Goal: Find specific page/section: Find specific page/section

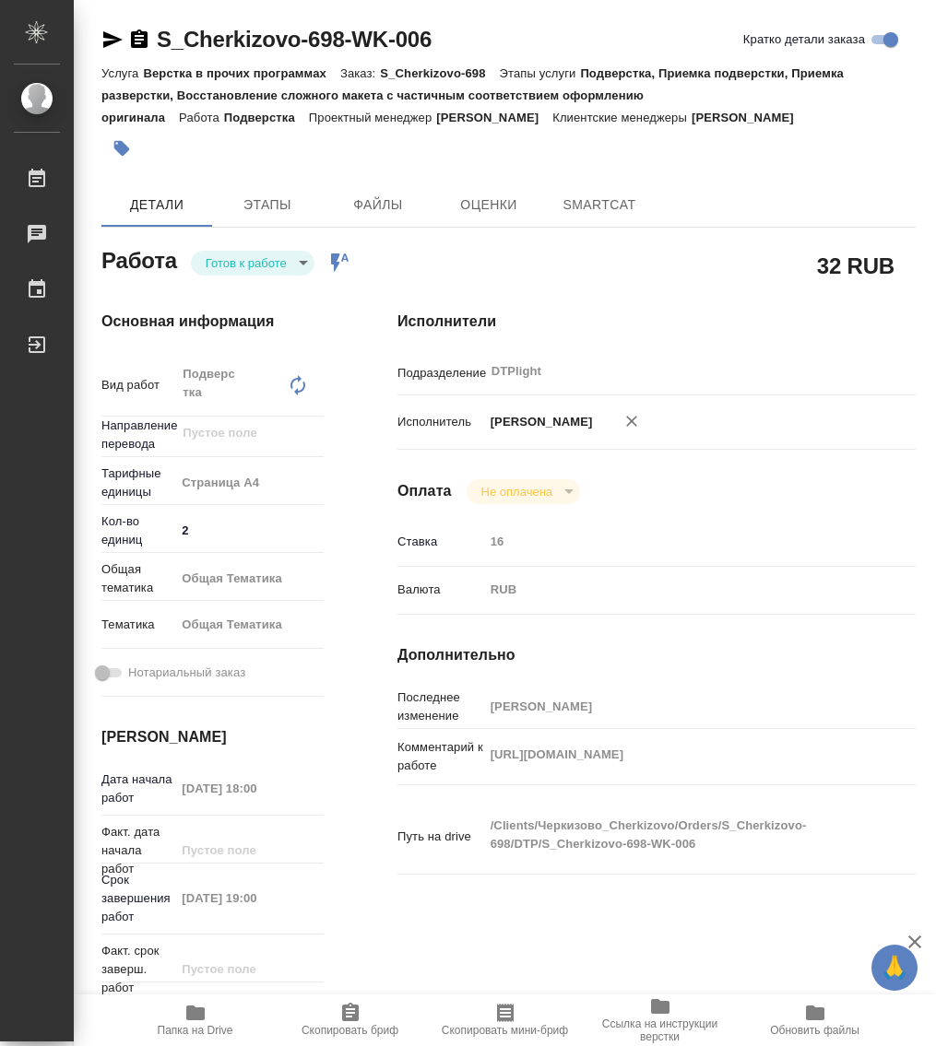
type textarea "x"
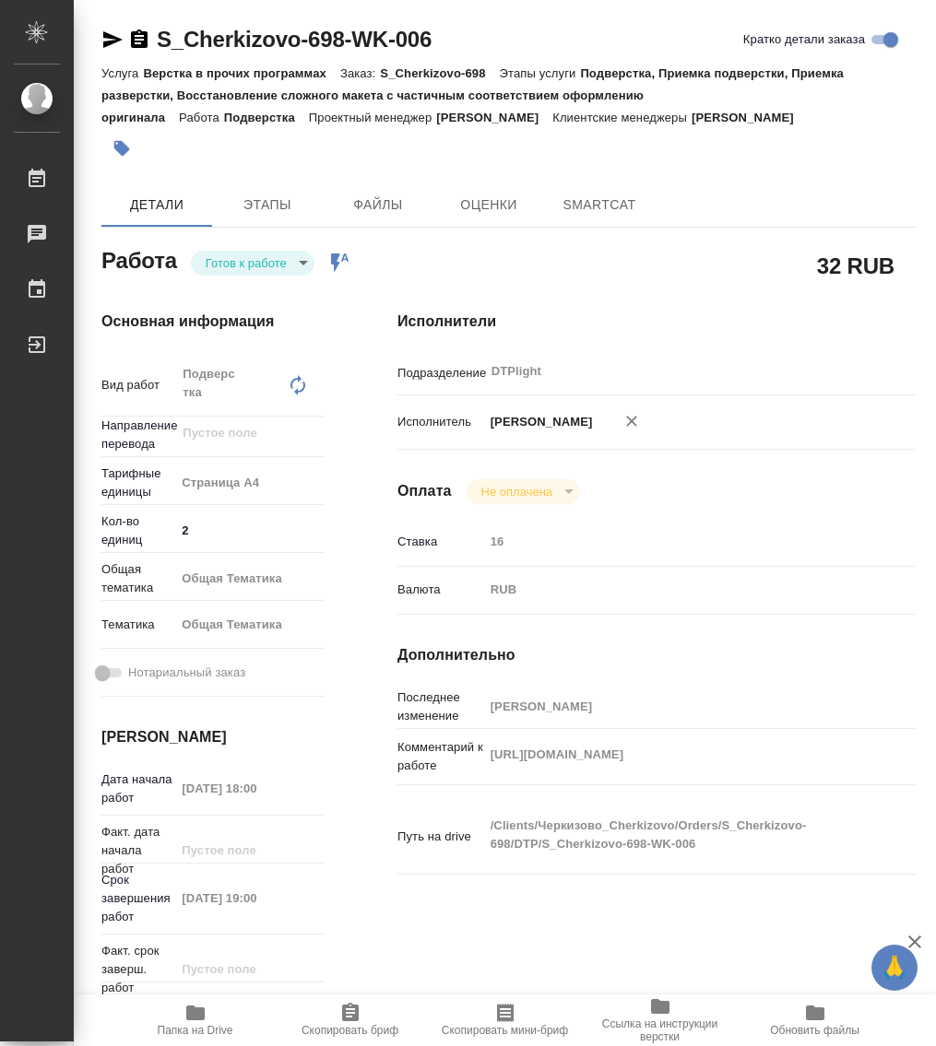
type textarea "x"
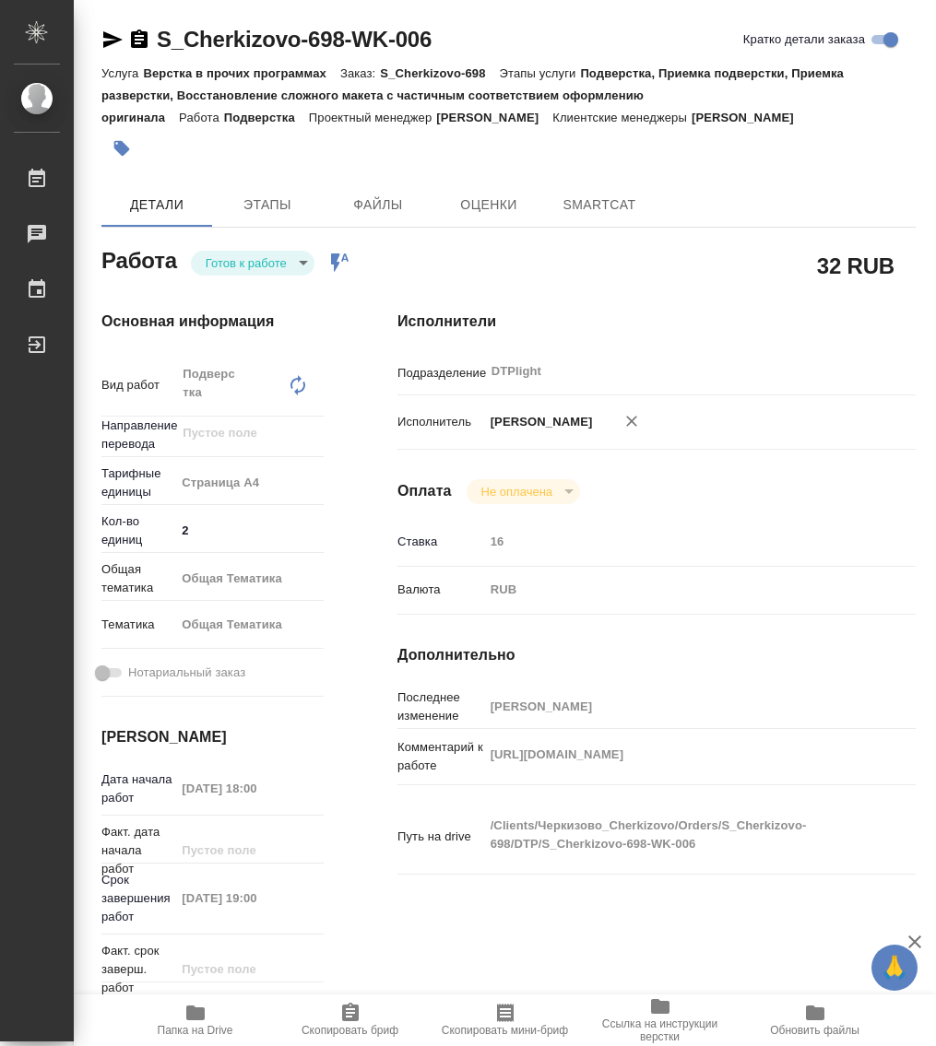
type textarea "x"
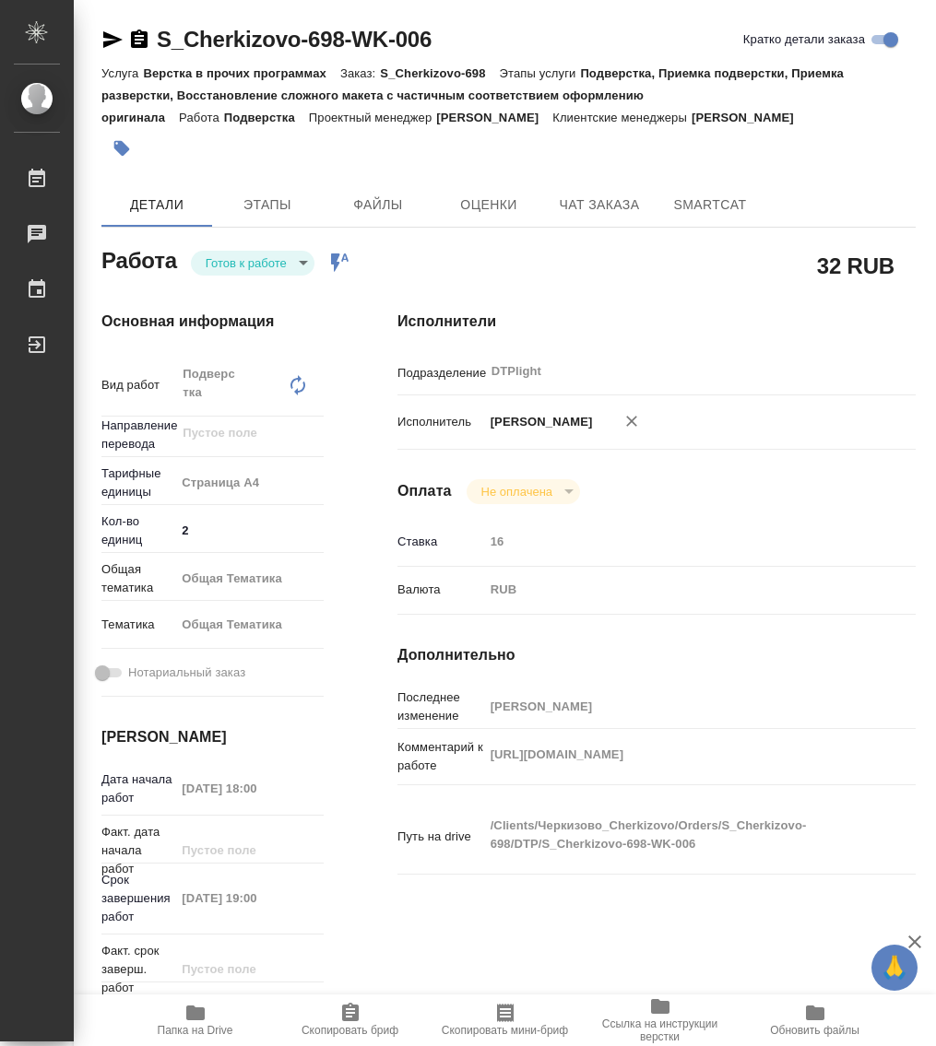
type textarea "x"
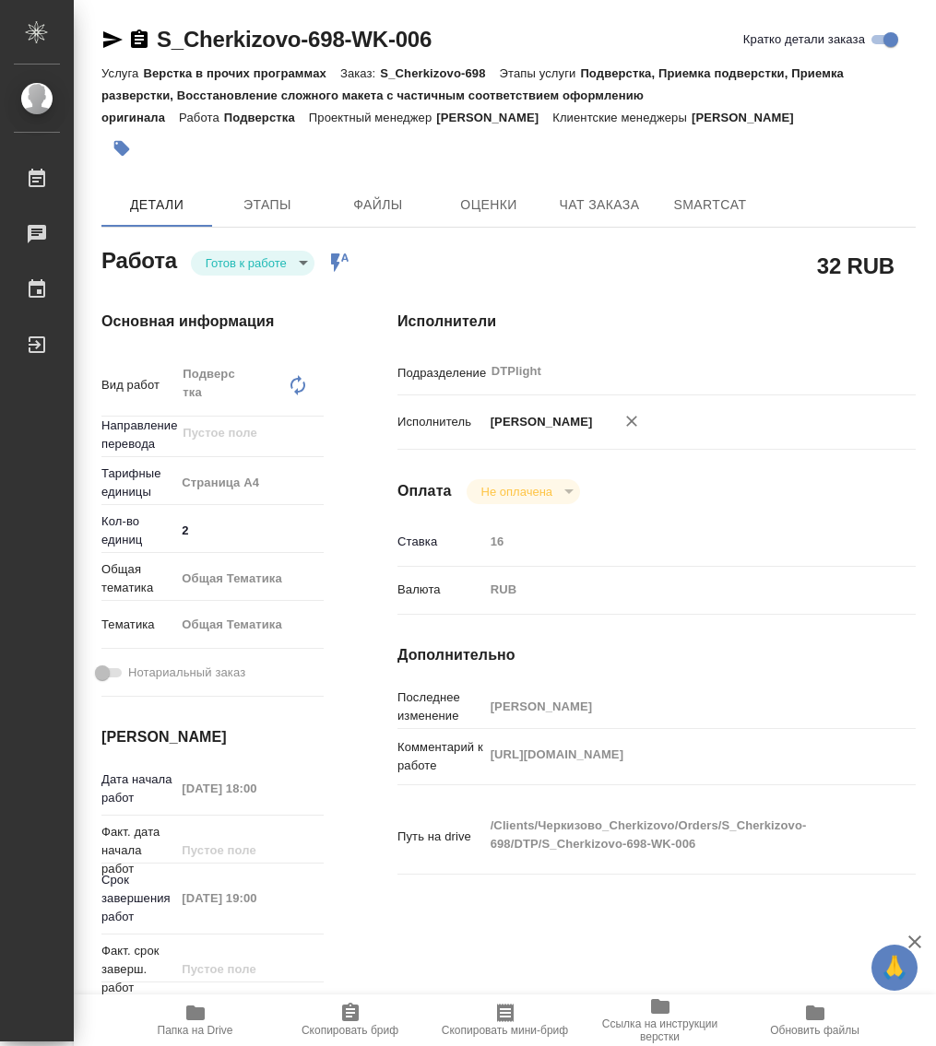
type textarea "x"
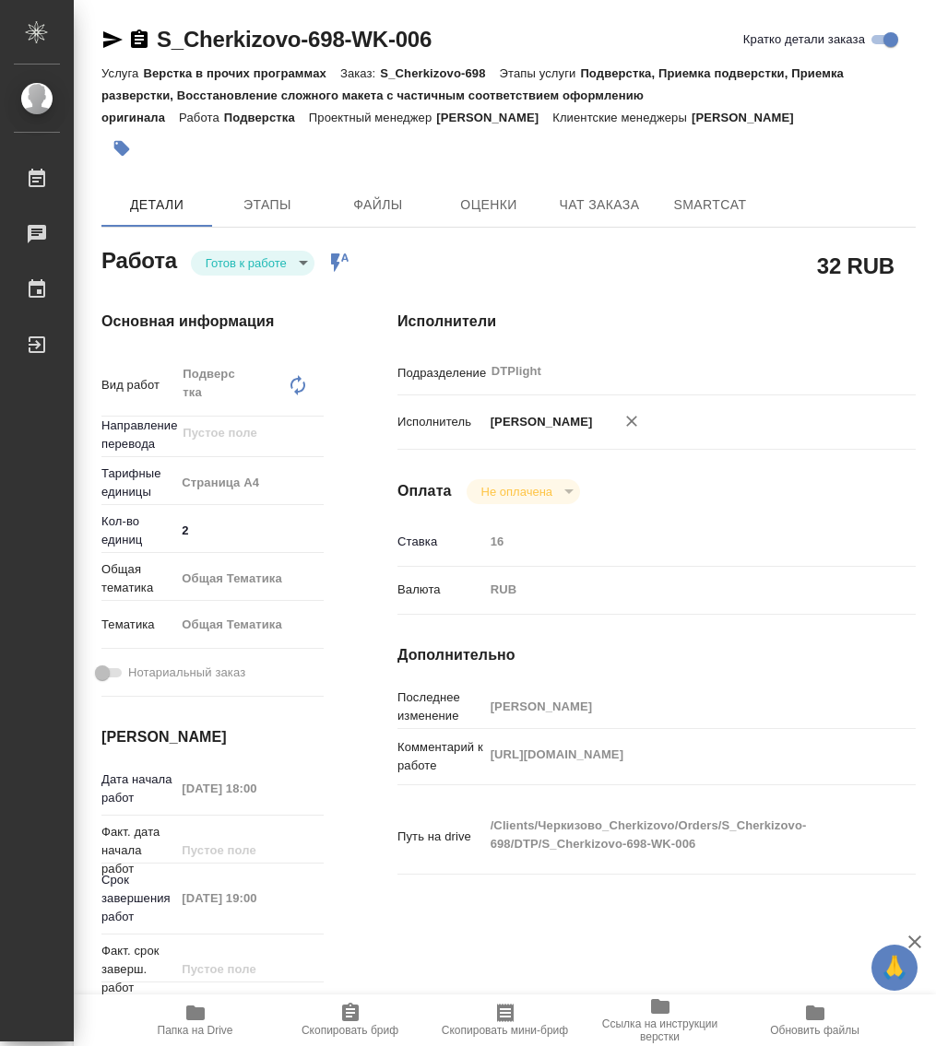
type textarea "x"
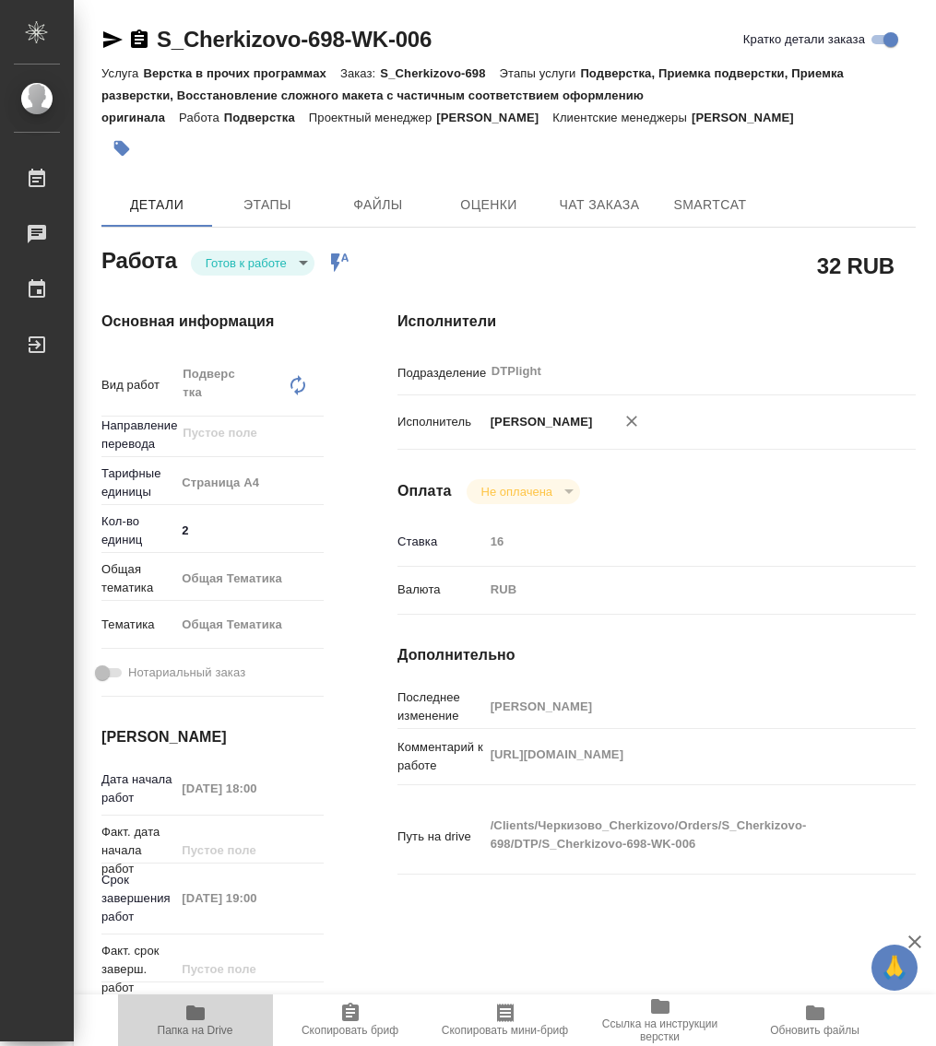
click at [203, 1009] on icon "button" at bounding box center [195, 1013] width 18 height 15
type textarea "x"
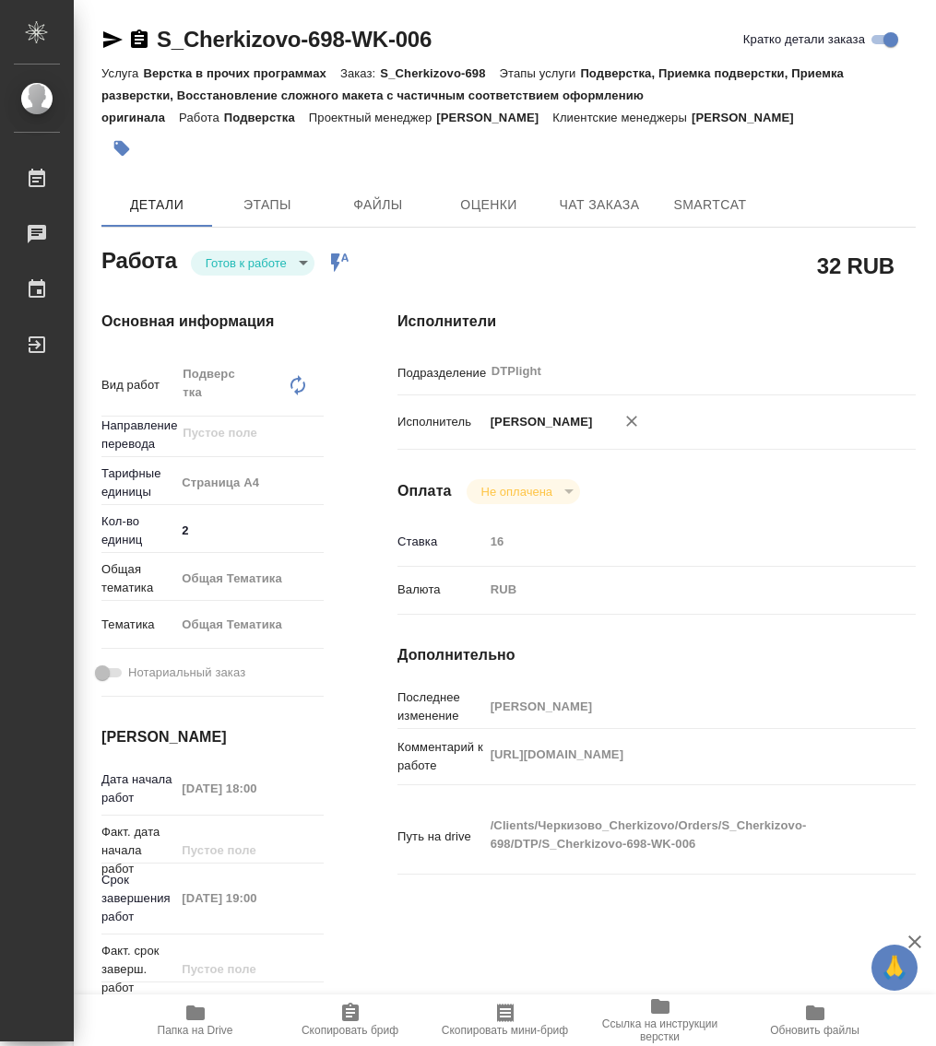
type textarea "x"
click at [204, 1024] on span "Папка на Drive" at bounding box center [196, 1030] width 76 height 13
click at [225, 262] on body "🙏 .cls-1 fill:#fff; AWATERA Работы 0 Чаты График Выйти S_Cherkizovo-698-WK-006 …" at bounding box center [468, 523] width 936 height 1046
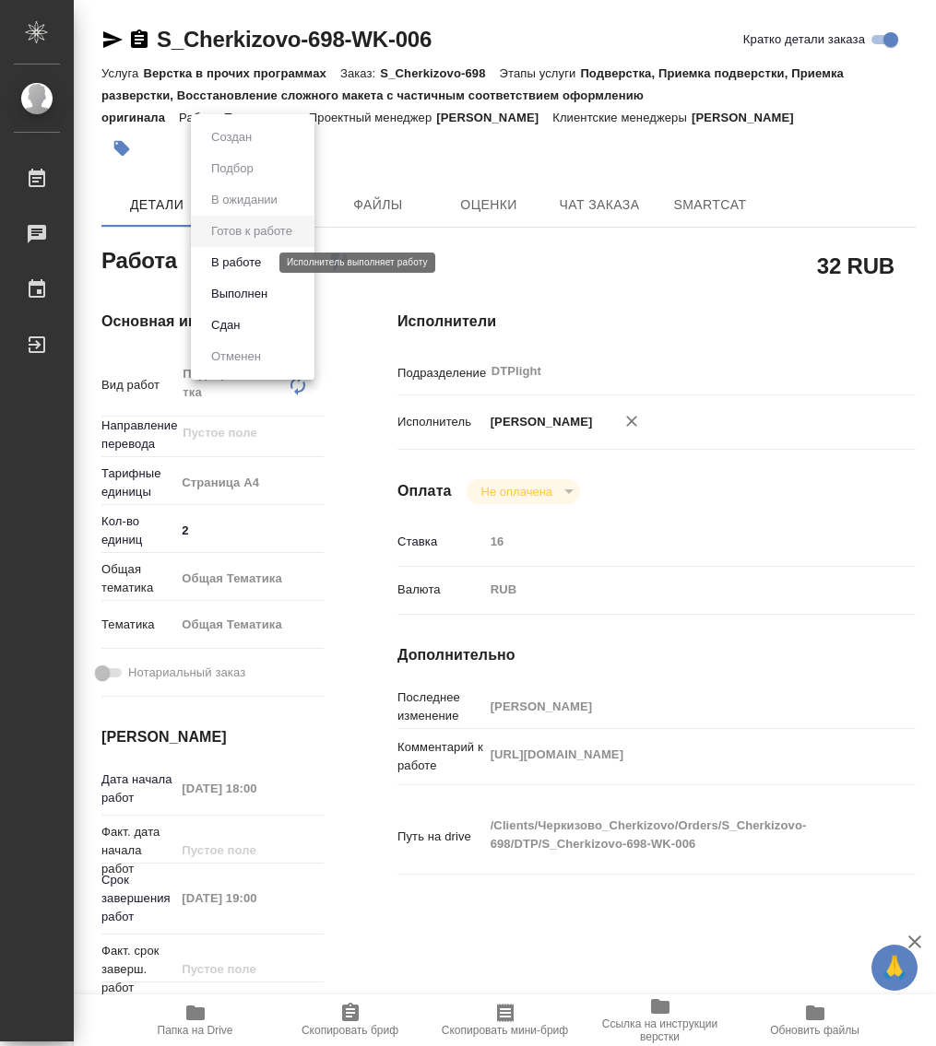
click at [246, 264] on button "В работе" at bounding box center [236, 263] width 61 height 20
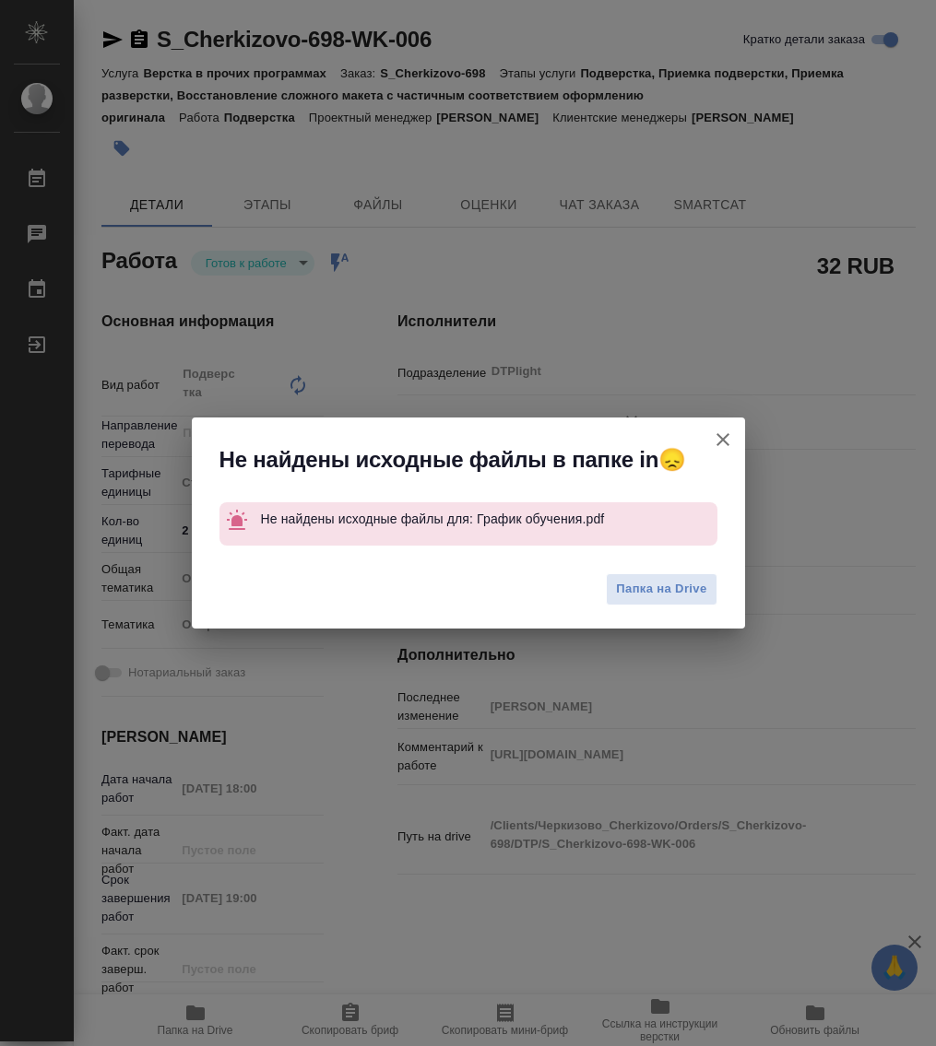
type textarea "x"
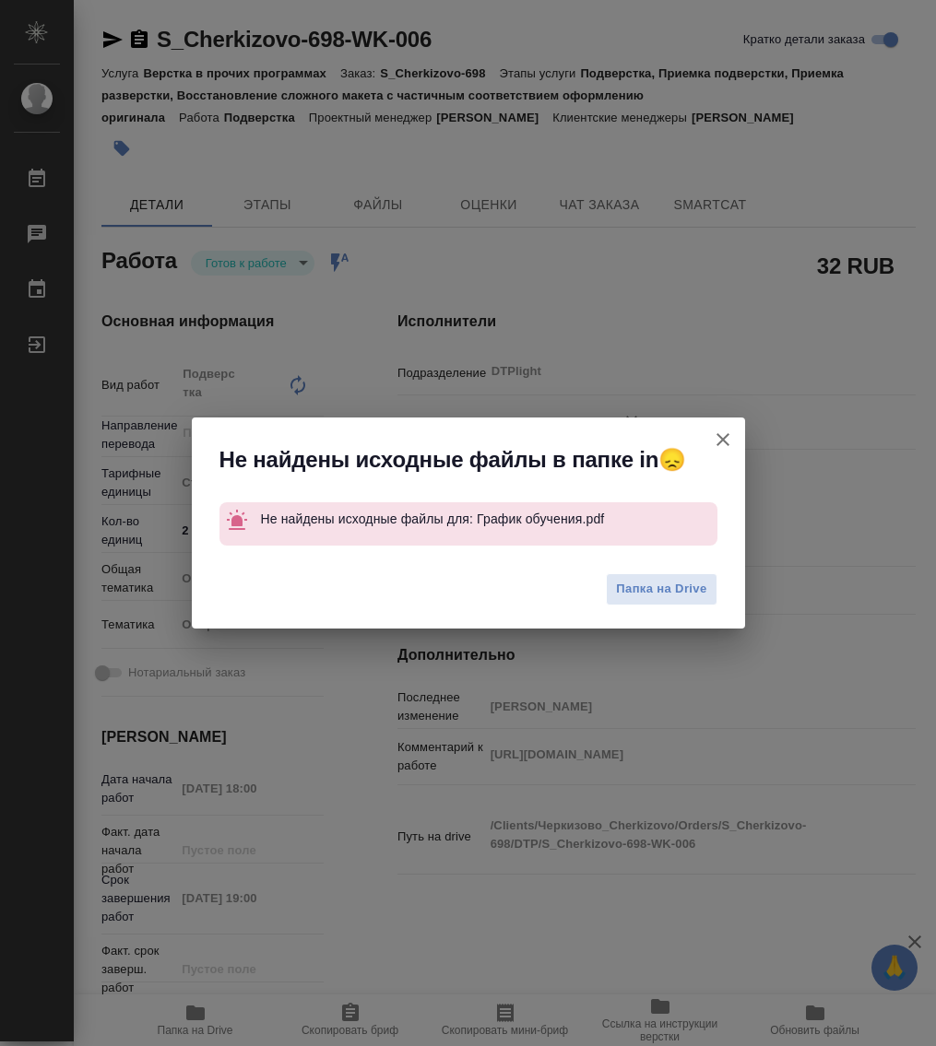
type textarea "x"
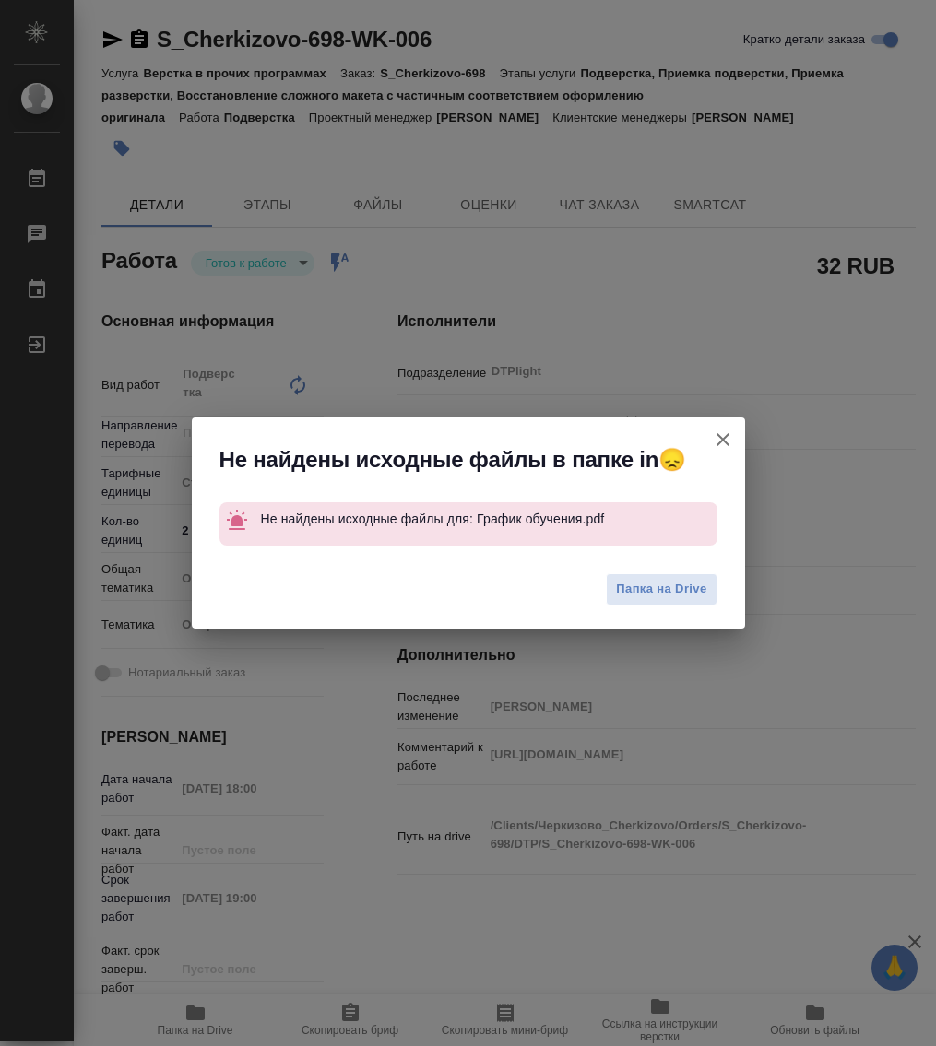
type textarea "x"
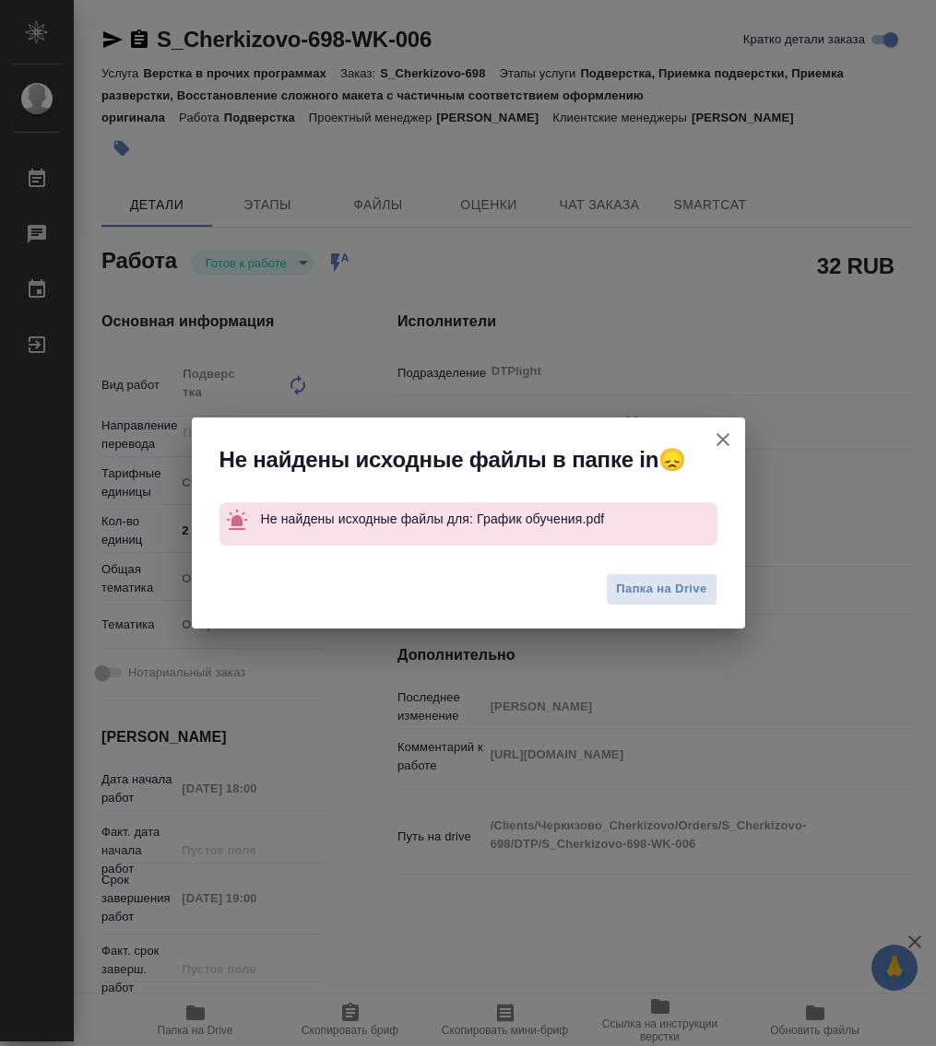
type textarea "x"
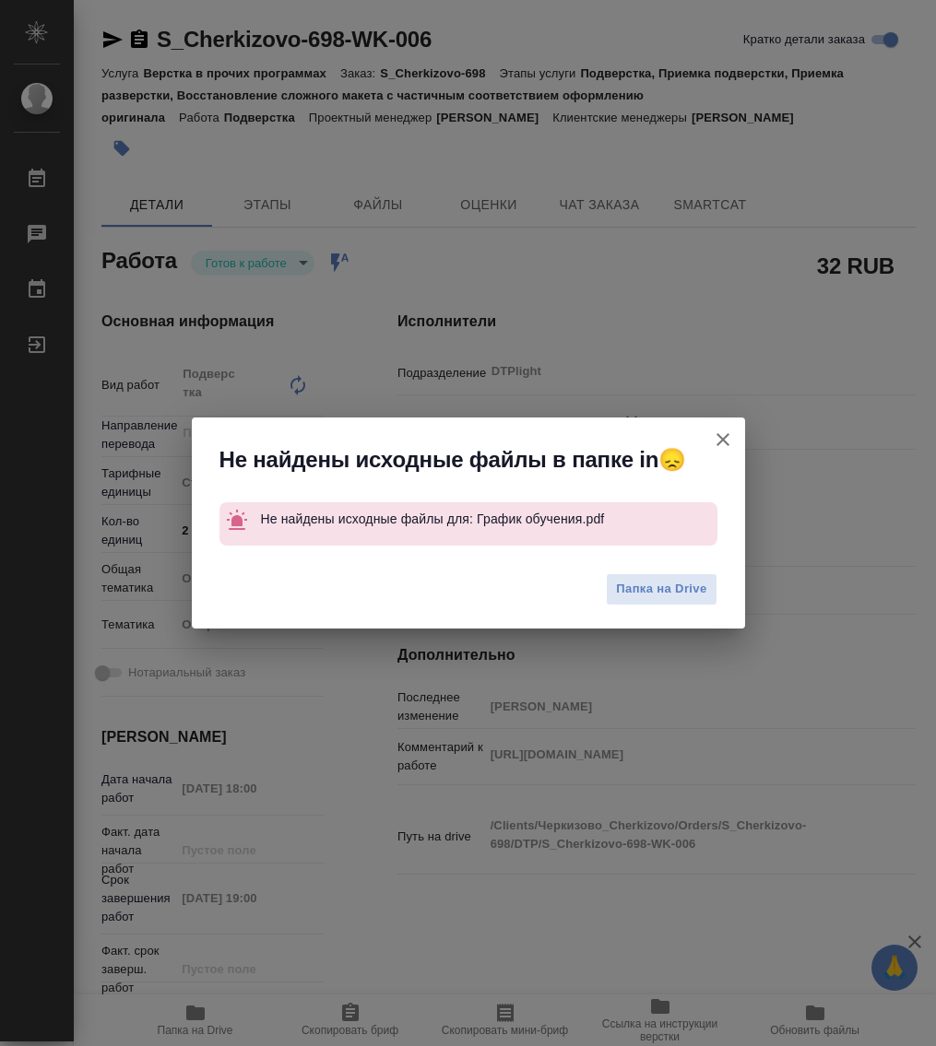
click at [735, 433] on button "Кратко детали заказа" at bounding box center [723, 440] width 44 height 44
type textarea "x"
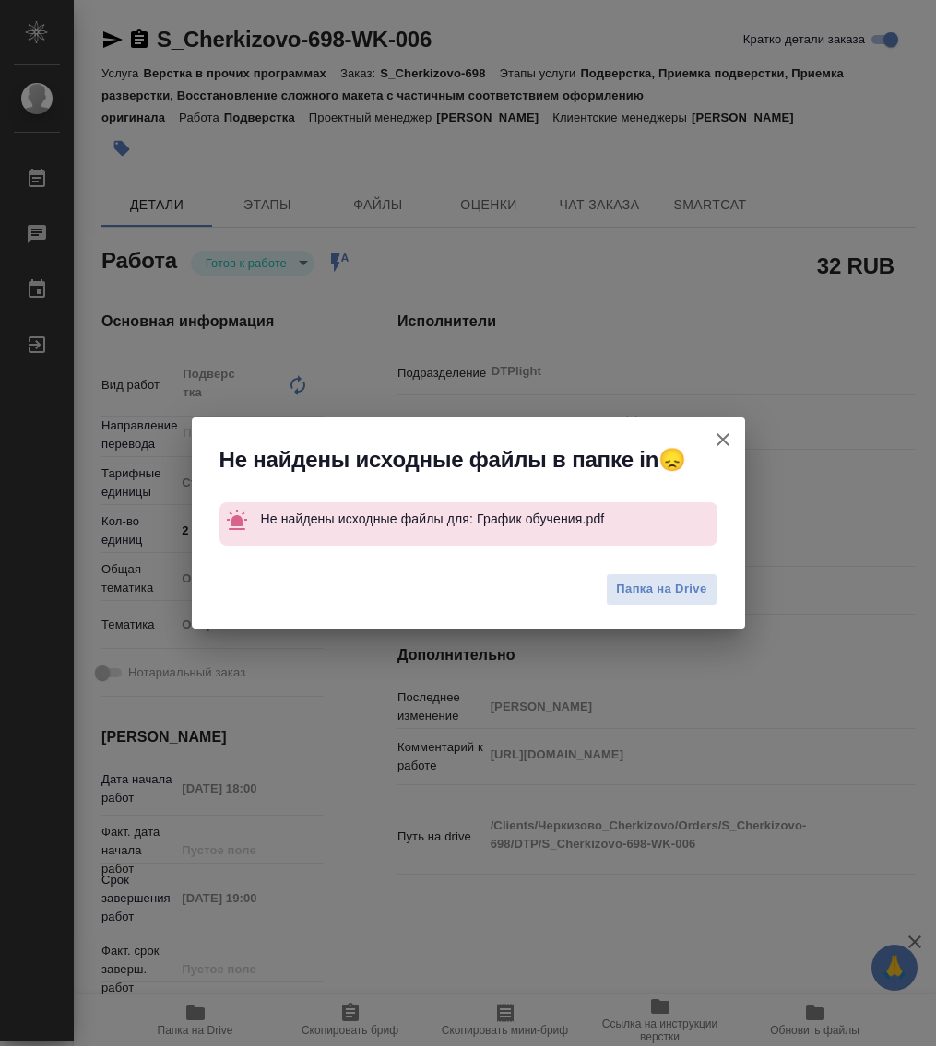
type textarea "x"
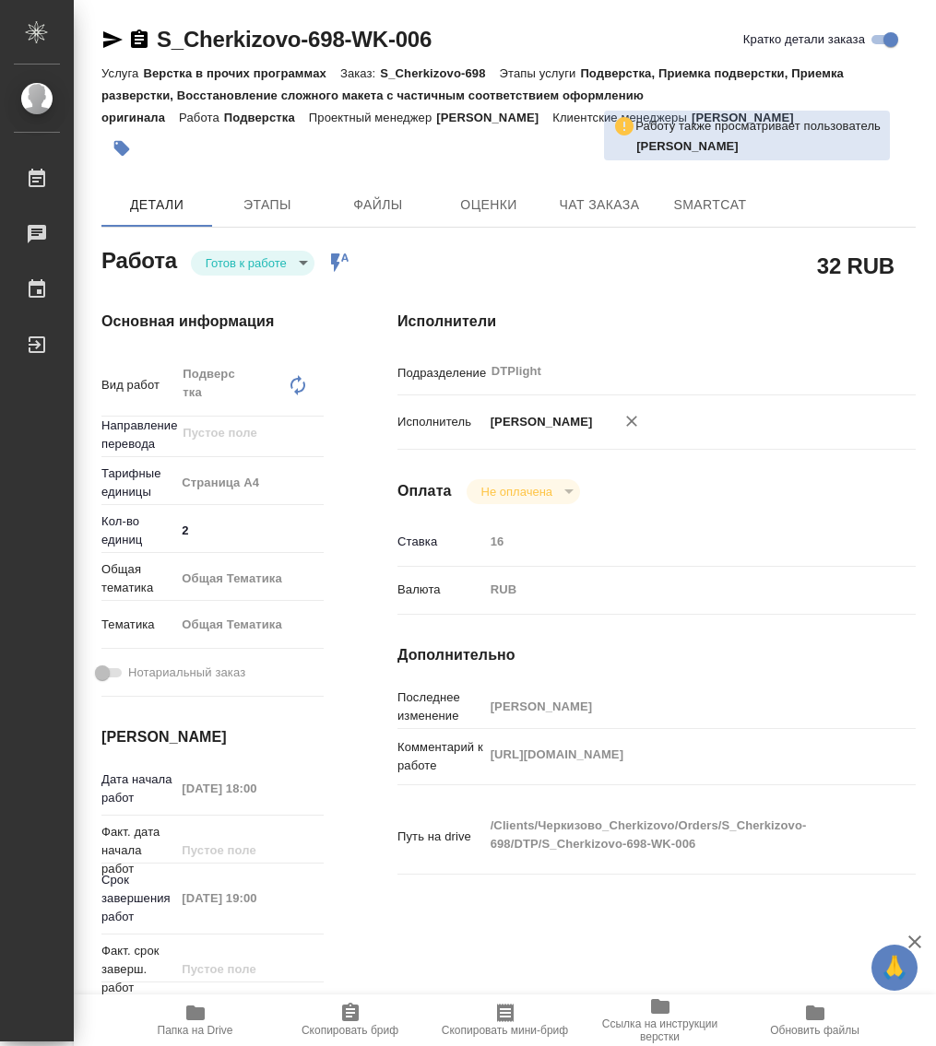
type textarea "x"
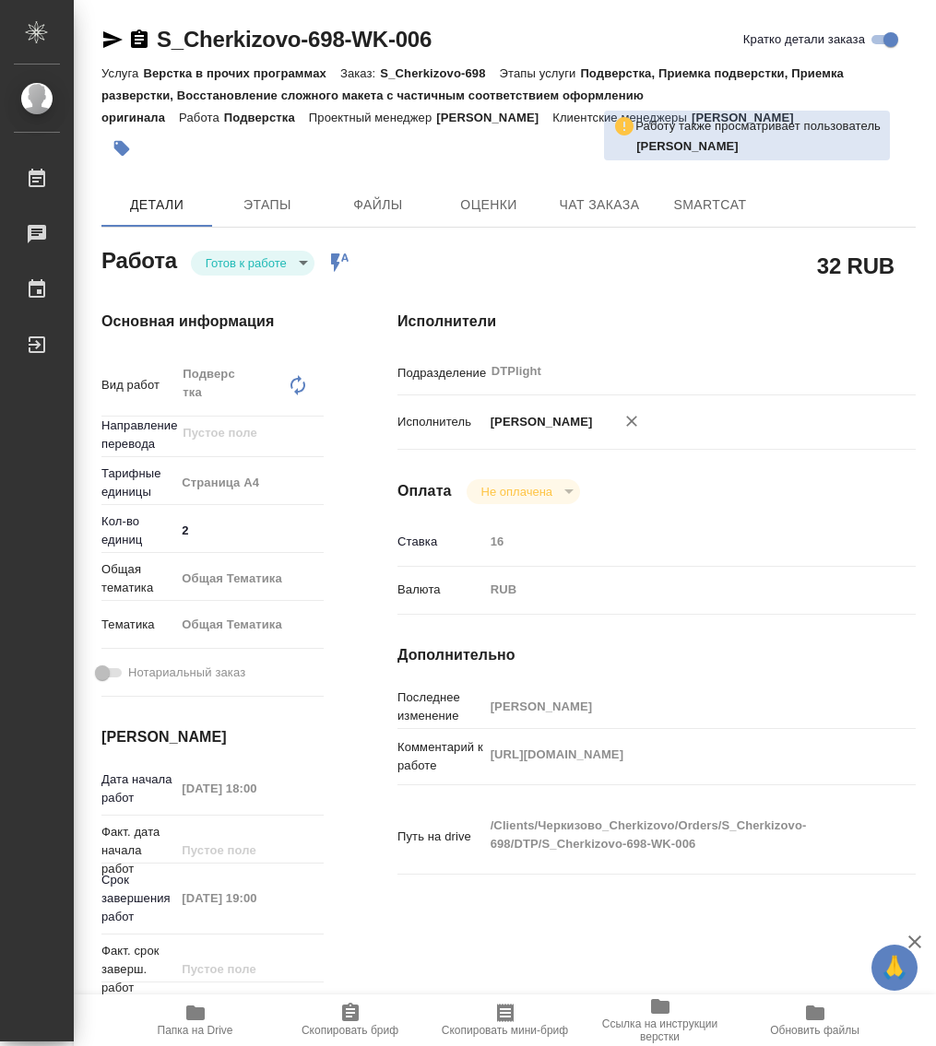
type textarea "x"
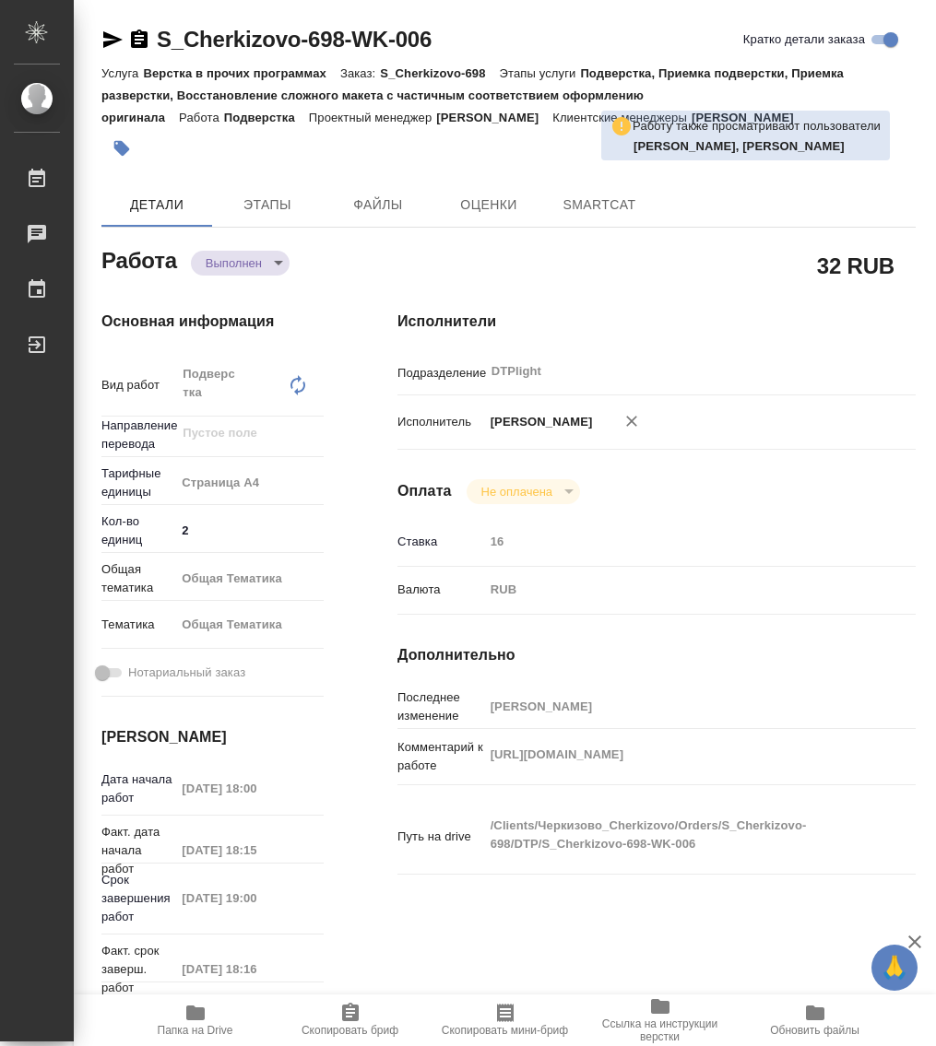
type textarea "x"
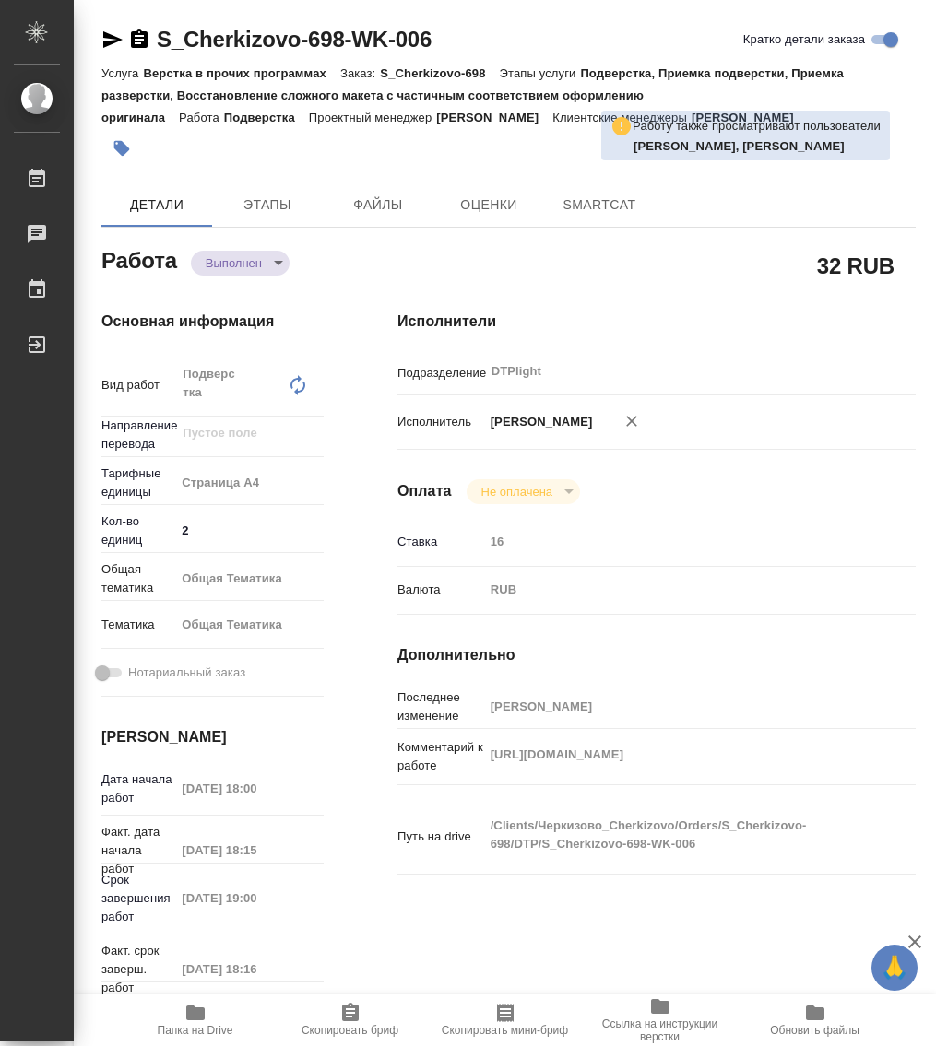
type textarea "x"
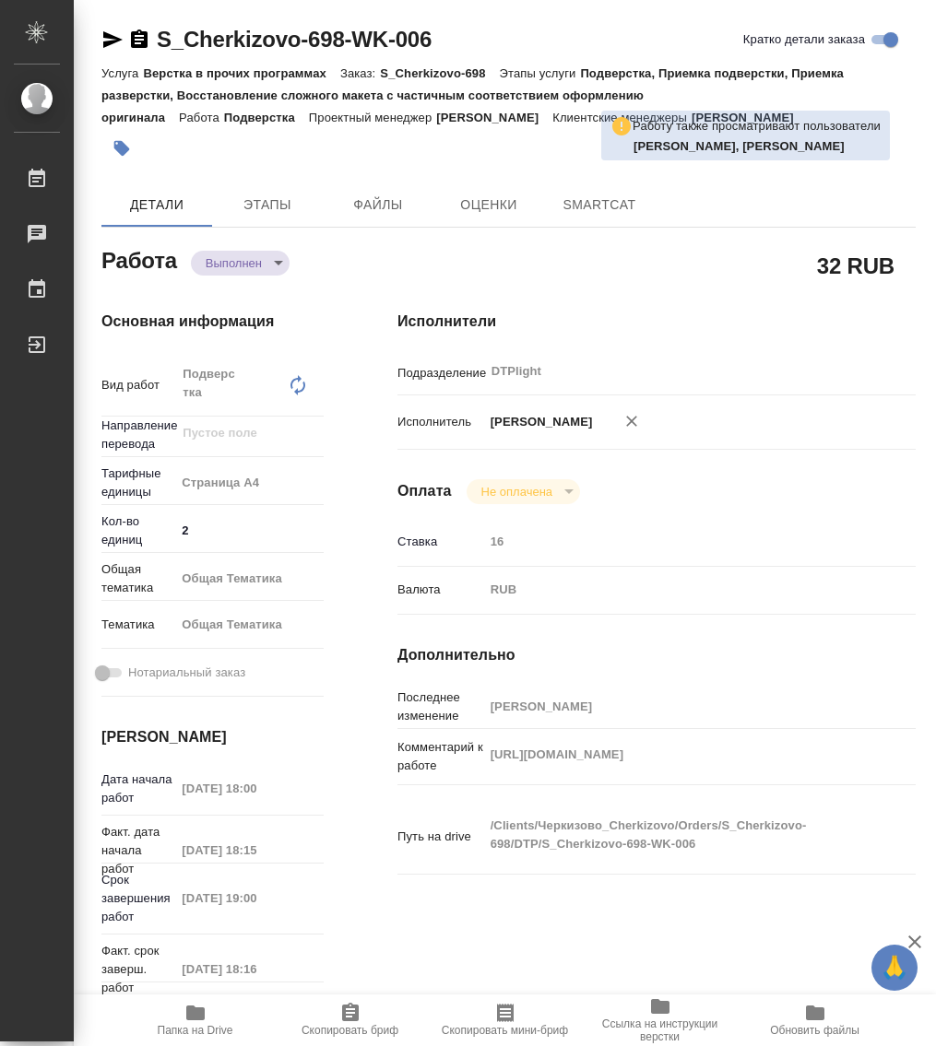
type textarea "x"
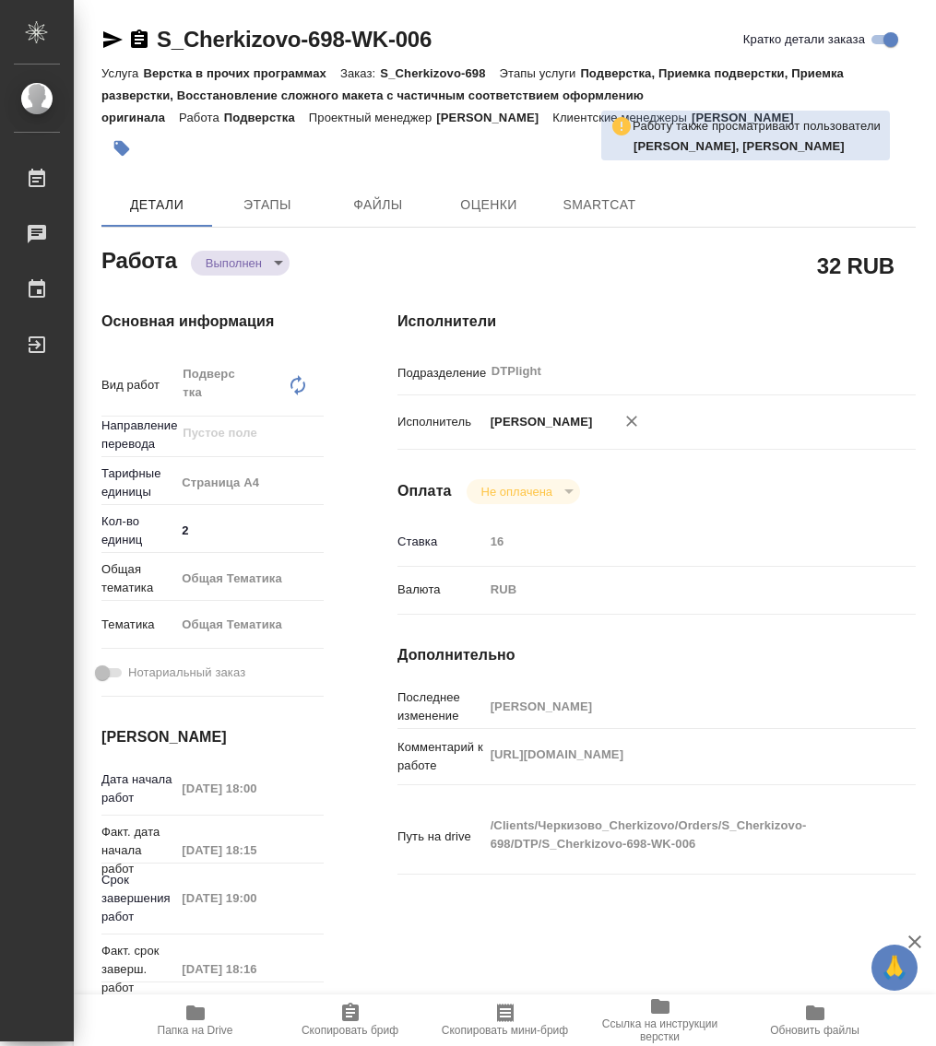
type textarea "x"
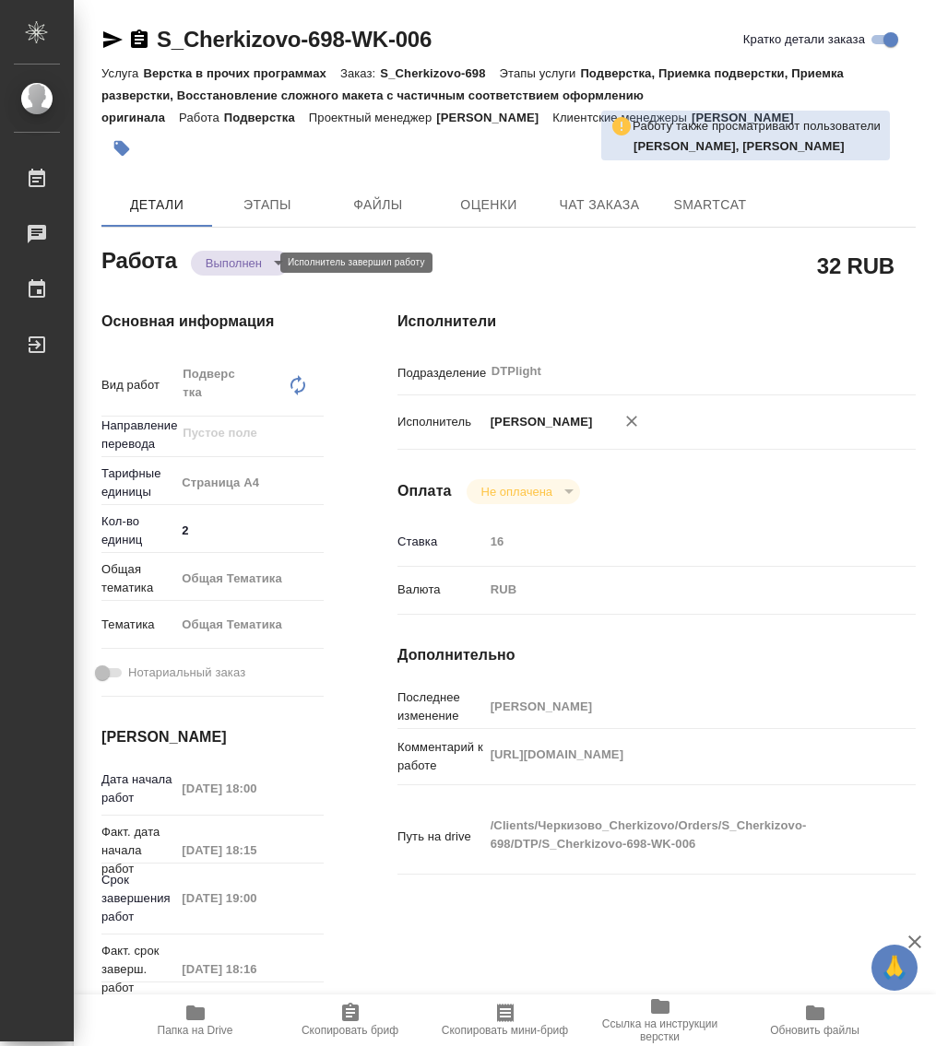
type textarea "x"
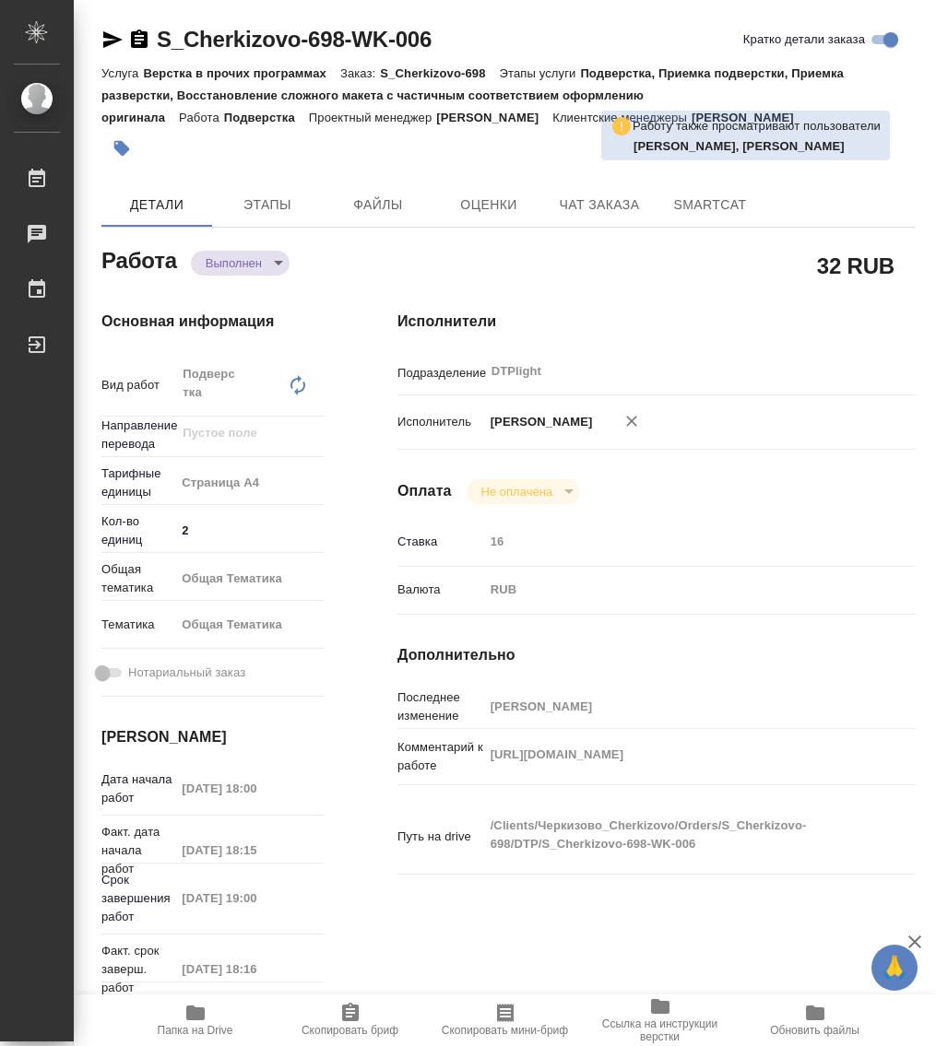
type textarea "x"
